Goal: Task Accomplishment & Management: Manage account settings

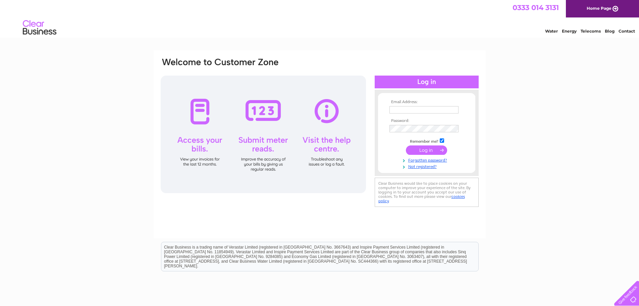
type input "dale@weareabs.co.uk"
click at [420, 154] on input "submit" at bounding box center [426, 149] width 41 height 9
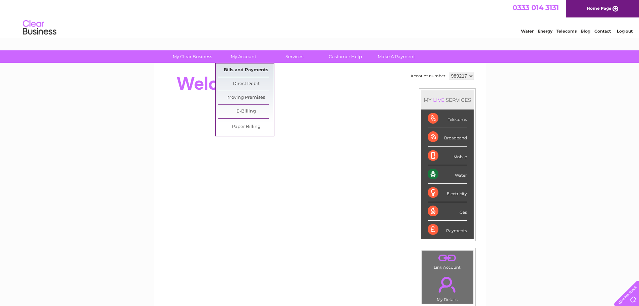
click at [245, 68] on link "Bills and Payments" at bounding box center [245, 69] width 55 height 13
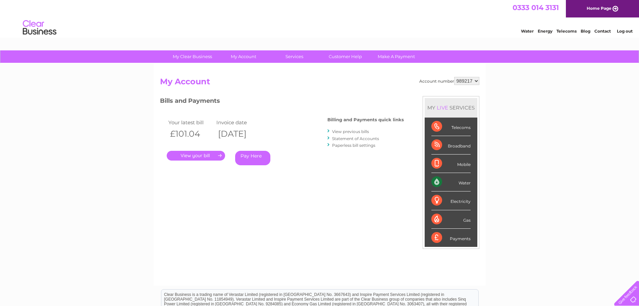
click at [207, 155] on link "." at bounding box center [196, 156] width 58 height 10
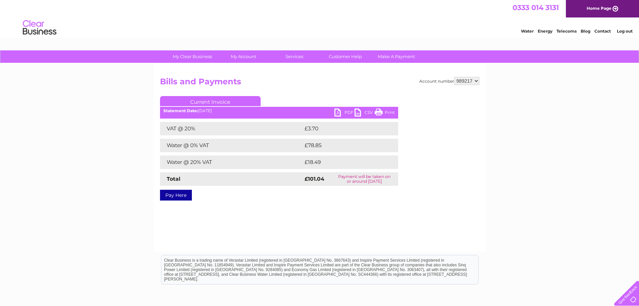
click at [344, 112] on link "PDF" at bounding box center [344, 113] width 20 height 10
